Goal: Navigation & Orientation: Find specific page/section

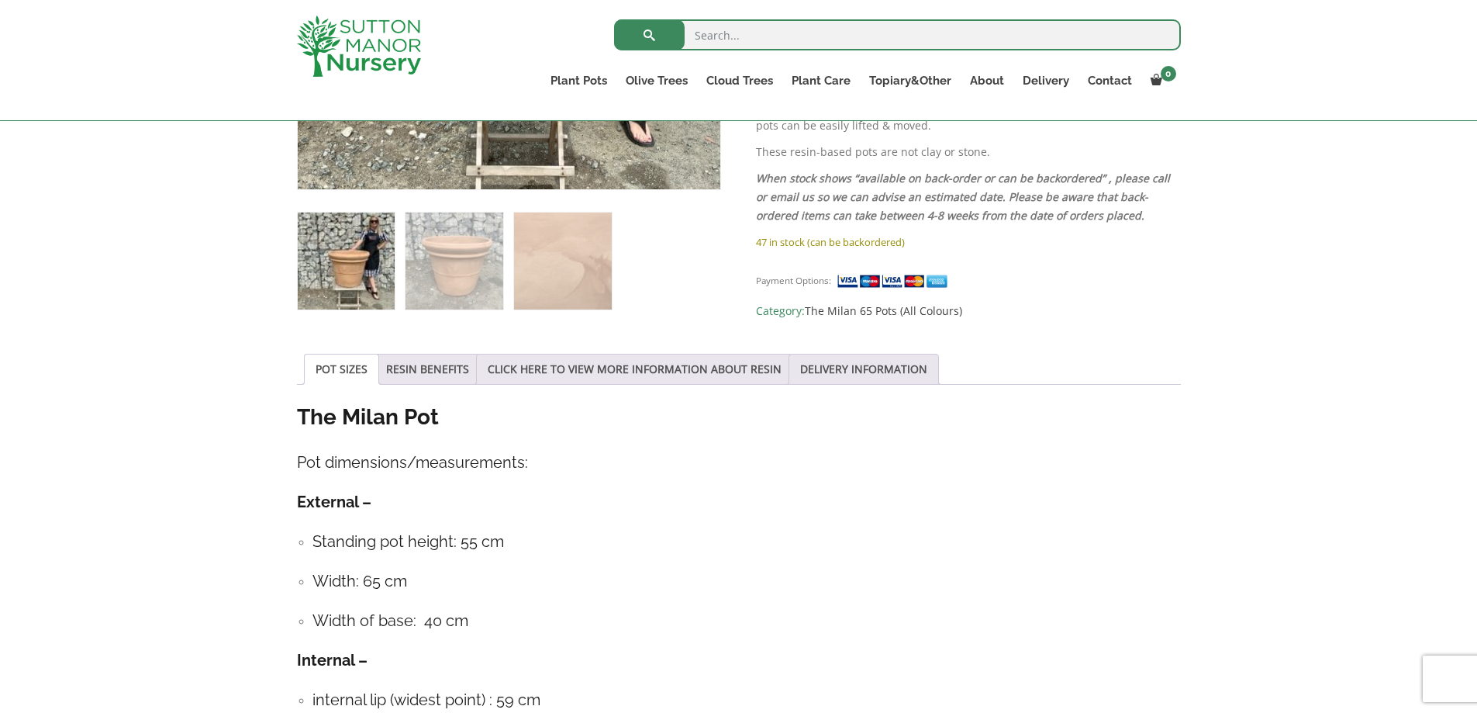
scroll to position [825, 0]
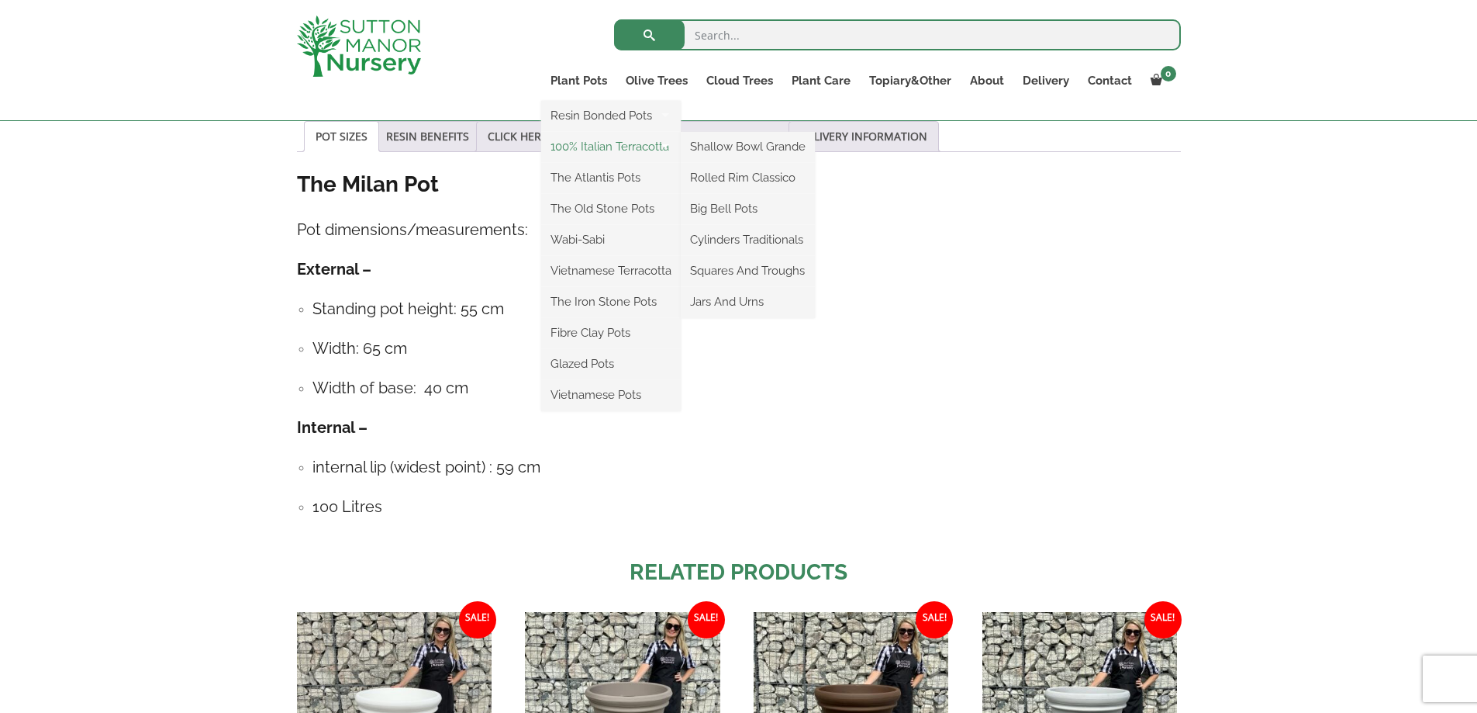
click at [599, 140] on link "100% Italian Terracotta" at bounding box center [611, 146] width 140 height 23
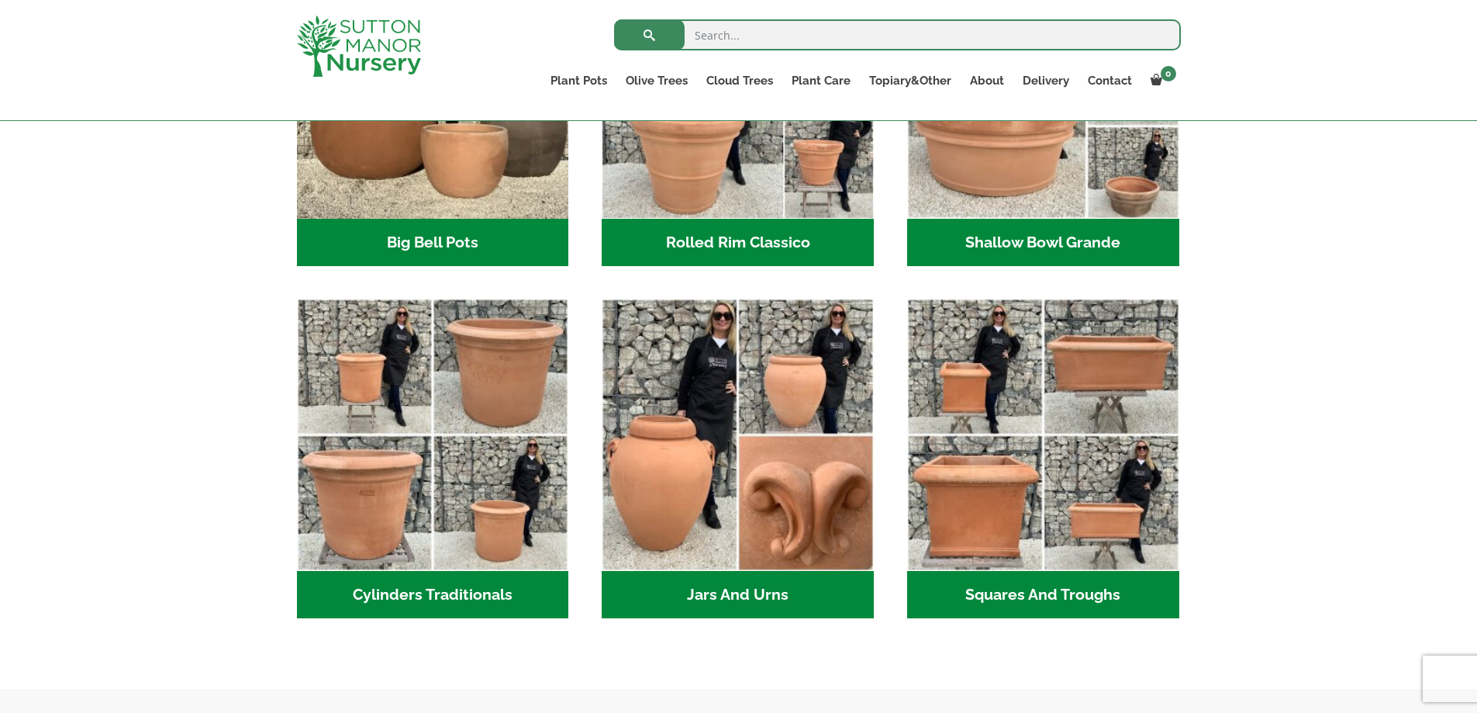
scroll to position [437, 0]
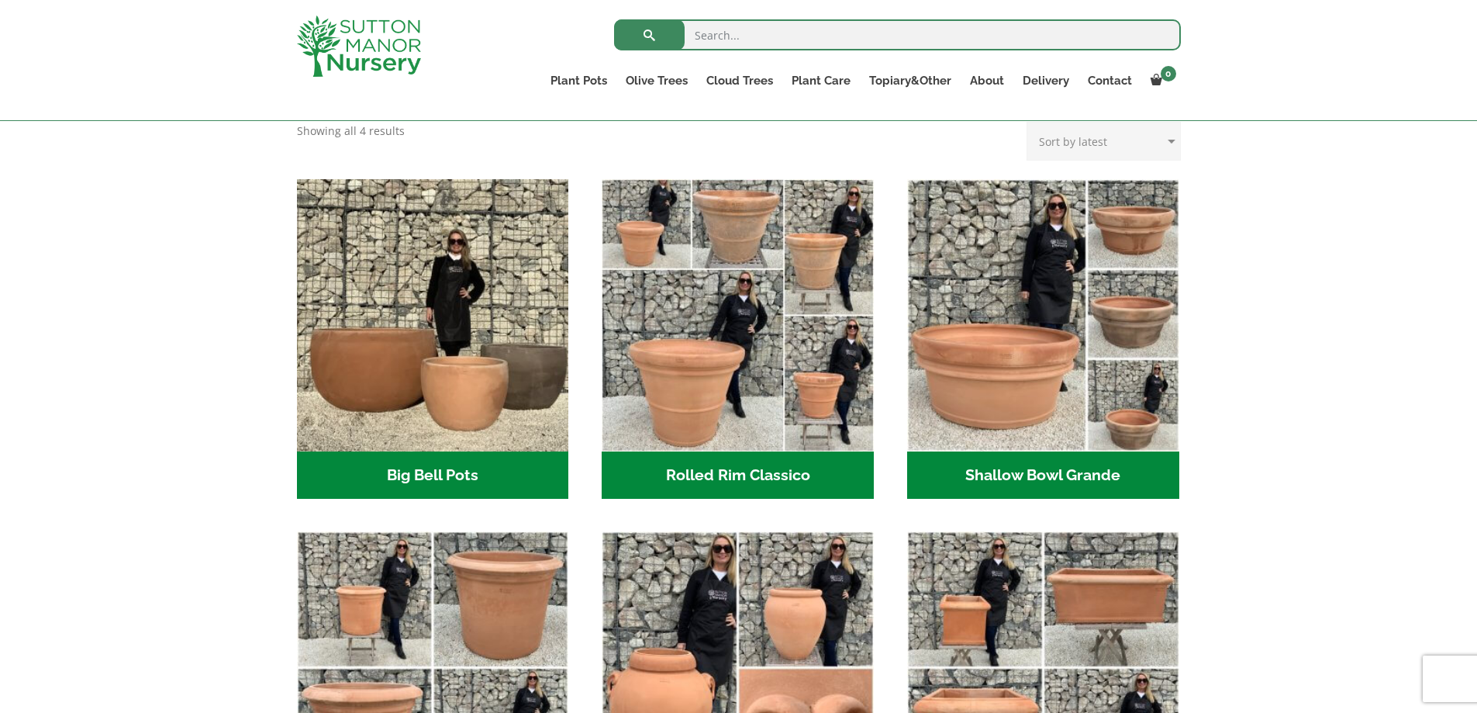
click at [770, 463] on h2 "Rolled Rim Classico (7)" at bounding box center [738, 475] width 272 height 48
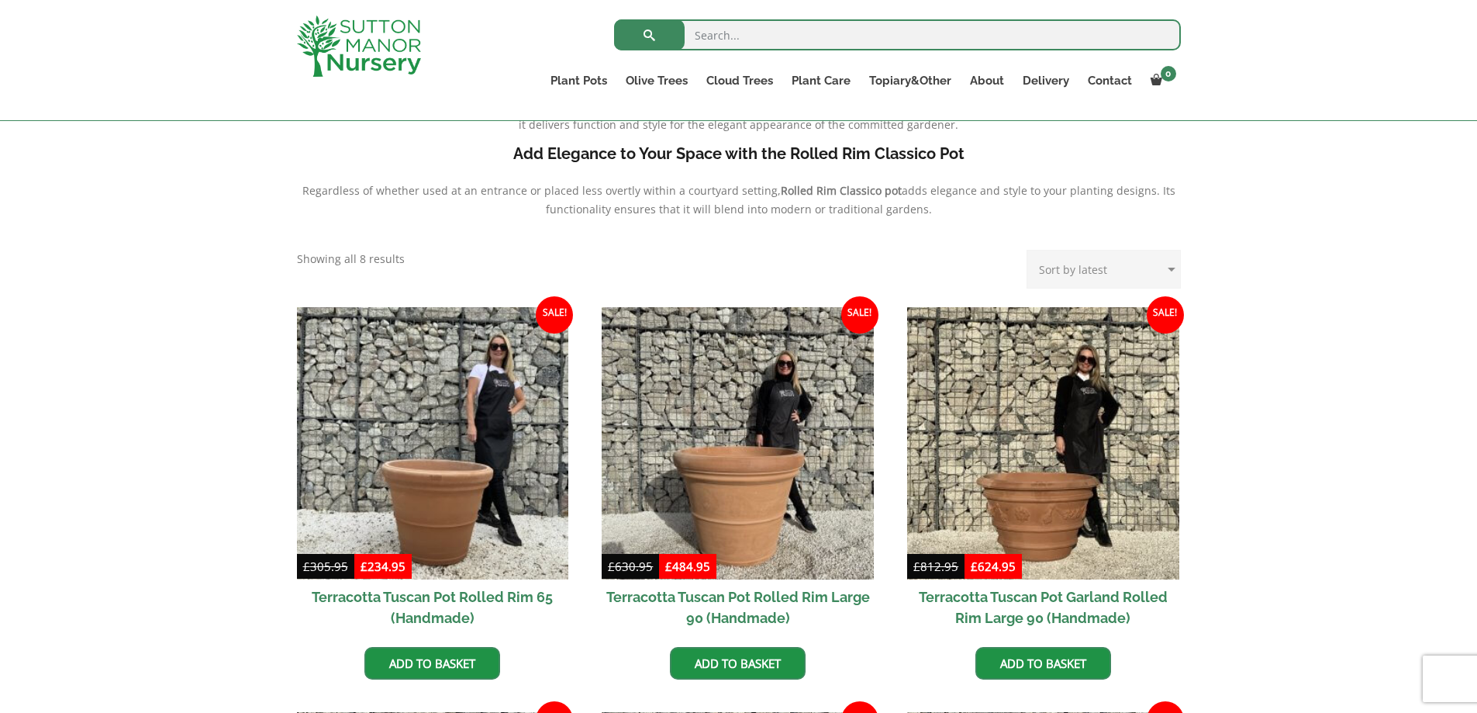
scroll to position [127, 0]
